Goal: Task Accomplishment & Management: Manage account settings

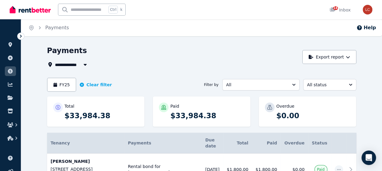
click at [55, 64] on span "All Properties" at bounding box center [74, 64] width 39 height 7
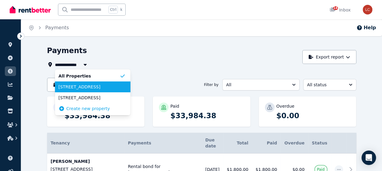
click at [63, 90] on li "[STREET_ADDRESS]" at bounding box center [92, 87] width 75 height 11
type input "**********"
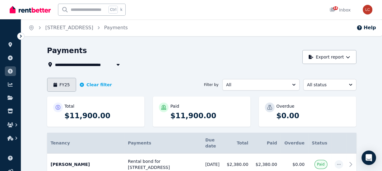
click at [47, 82] on button "FY25" at bounding box center [61, 85] width 29 height 14
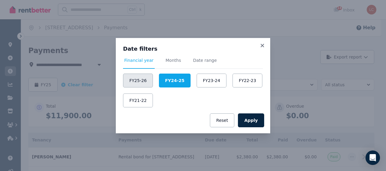
click at [136, 80] on button "FY25-26" at bounding box center [138, 81] width 30 height 14
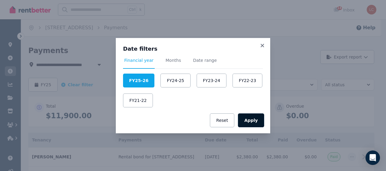
click at [246, 120] on button "Apply" at bounding box center [251, 121] width 26 height 14
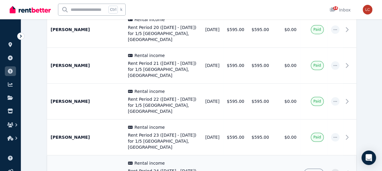
scroll to position [277, 0]
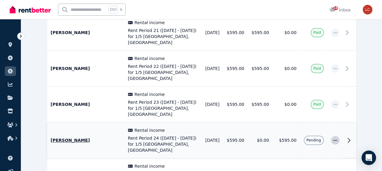
click at [338, 138] on icon "button" at bounding box center [335, 140] width 5 height 4
click at [333, 165] on span "Mark as paid" at bounding box center [315, 168] width 39 height 7
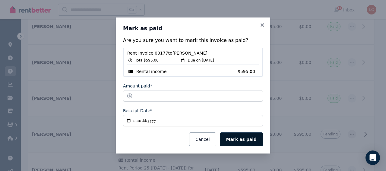
click at [252, 137] on button "Mark as paid" at bounding box center [241, 140] width 43 height 14
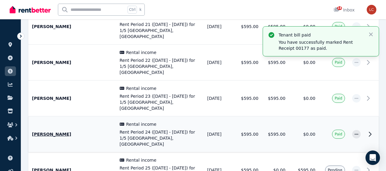
click at [263, 27] on div "Tenant bill paid You have successfully marked Rent Receipt 00177 as paid. Close" at bounding box center [321, 42] width 116 height 30
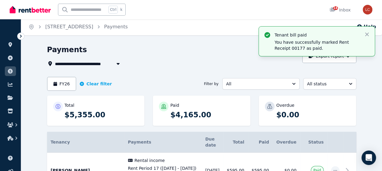
scroll to position [0, 0]
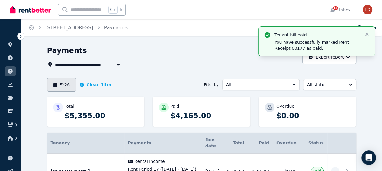
click at [47, 82] on button "FY26" at bounding box center [61, 85] width 29 height 14
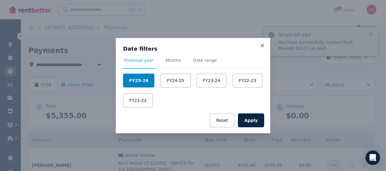
click at [136, 82] on button "FY25-26" at bounding box center [138, 81] width 31 height 14
click at [246, 117] on button "Apply" at bounding box center [251, 121] width 26 height 14
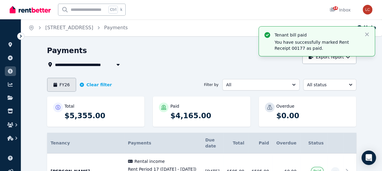
click at [52, 86] on button "FY26" at bounding box center [61, 85] width 29 height 14
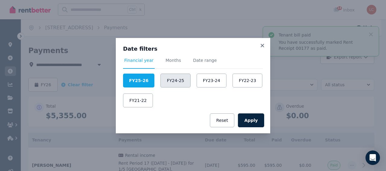
click at [170, 81] on button "FY24-25" at bounding box center [176, 81] width 30 height 14
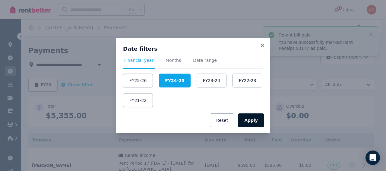
click at [258, 120] on button "Apply" at bounding box center [251, 121] width 26 height 14
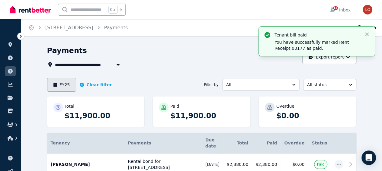
click at [47, 84] on button "FY25" at bounding box center [61, 85] width 29 height 14
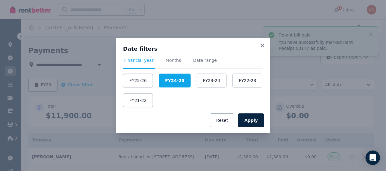
drag, startPoint x: 131, startPoint y: 79, endPoint x: 206, endPoint y: 97, distance: 77.4
click at [131, 79] on button "FY25-26" at bounding box center [138, 81] width 30 height 14
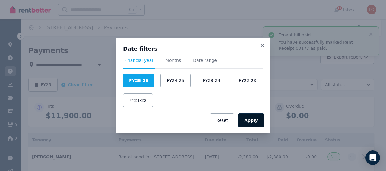
click at [252, 120] on button "Apply" at bounding box center [251, 121] width 26 height 14
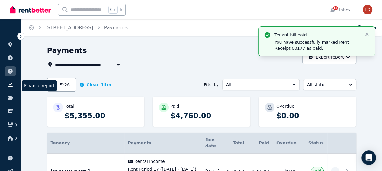
click at [14, 82] on link at bounding box center [10, 85] width 11 height 10
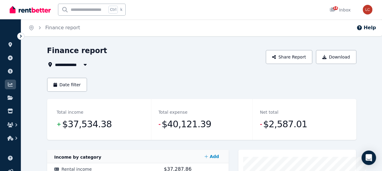
click at [56, 65] on span "All Properties" at bounding box center [74, 64] width 39 height 7
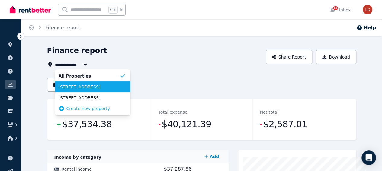
click at [59, 87] on span "[STREET_ADDRESS]" at bounding box center [89, 87] width 61 height 6
type input "**********"
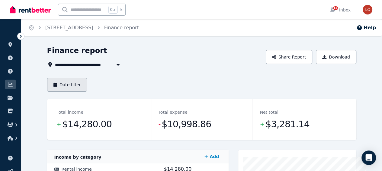
click at [61, 81] on button "Date filter" at bounding box center [67, 85] width 40 height 14
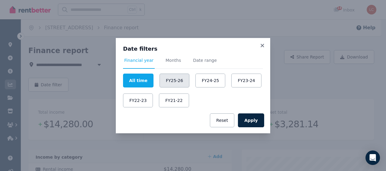
click at [169, 81] on button "FY25-26" at bounding box center [175, 81] width 30 height 14
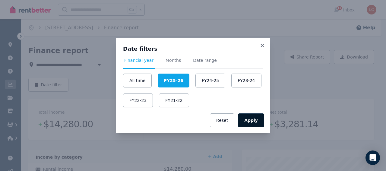
click at [257, 123] on button "Apply" at bounding box center [251, 121] width 26 height 14
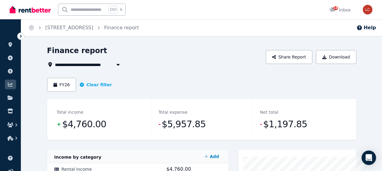
click at [76, 66] on span "[STREET_ADDRESS]" at bounding box center [81, 64] width 53 height 7
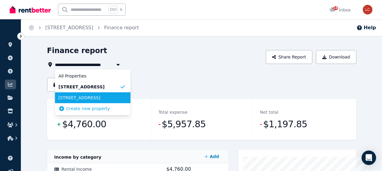
click at [71, 95] on span "[STREET_ADDRESS]" at bounding box center [89, 98] width 61 height 6
type input "**********"
